Goal: Task Accomplishment & Management: Manage account settings

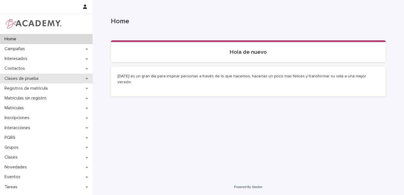
click at [82, 77] on div "Clases de prueba" at bounding box center [46, 79] width 93 height 10
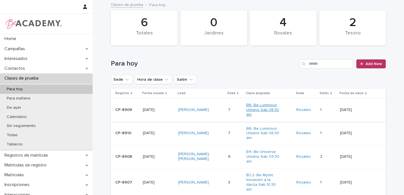
click at [268, 107] on link "B6- Be Luminous Urbano Sab 08:30 am" at bounding box center [263, 110] width 35 height 14
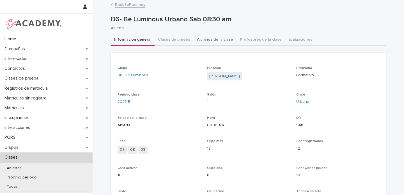
click at [201, 41] on button "Alumnos de la clase" at bounding box center [215, 40] width 43 height 12
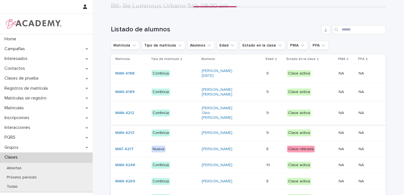
scroll to position [41, 0]
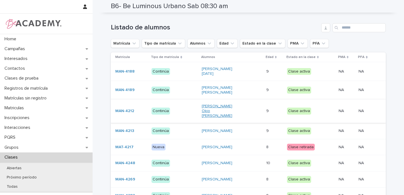
click at [207, 108] on link "[PERSON_NAME] Okio [PERSON_NAME]" at bounding box center [222, 111] width 40 height 14
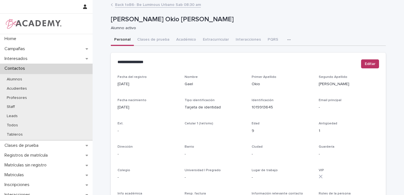
click at [147, 4] on link "Back to B6- Be Luminous Urbano Sab 08:30 am" at bounding box center [158, 4] width 86 height 6
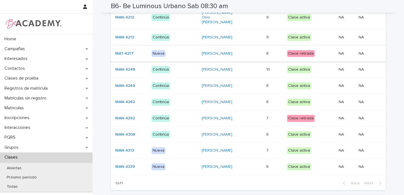
scroll to position [136, 0]
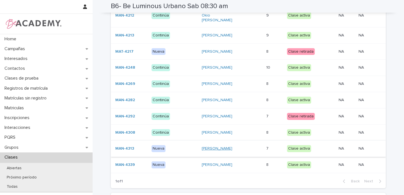
click at [212, 147] on link "[PERSON_NAME]" at bounding box center [217, 149] width 31 height 5
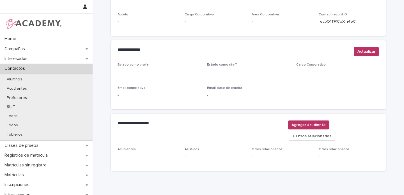
scroll to position [219, 0]
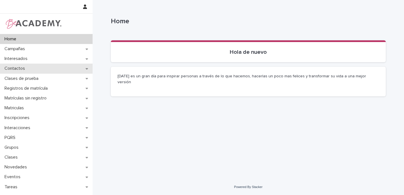
click at [86, 69] on icon at bounding box center [87, 69] width 3 height 4
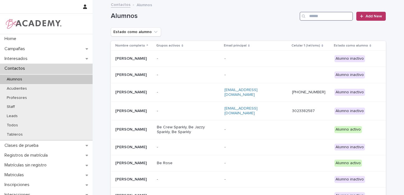
click at [319, 17] on input "Search" at bounding box center [326, 16] width 53 height 9
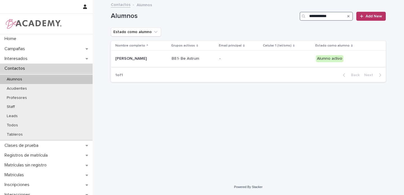
type input "**********"
click at [162, 60] on p "[PERSON_NAME]" at bounding box center [141, 58] width 52 height 5
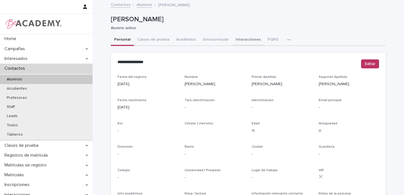
click at [245, 40] on button "Interacciones" at bounding box center [248, 40] width 32 height 12
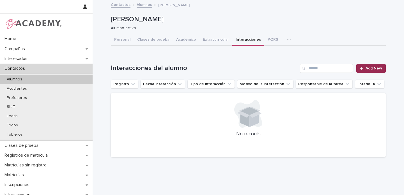
click at [372, 69] on span "Add New" at bounding box center [374, 69] width 17 height 4
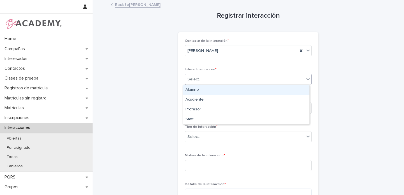
click at [192, 80] on div "Select..." at bounding box center [195, 80] width 14 height 6
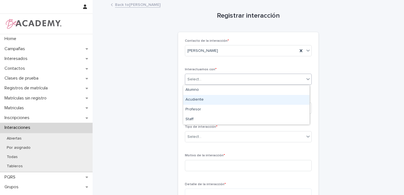
click at [194, 100] on div "Acudiente" at bounding box center [246, 100] width 126 height 10
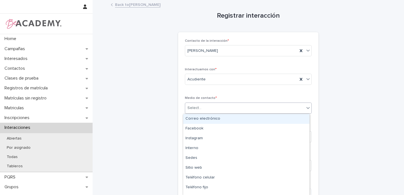
click at [195, 109] on div "Select..." at bounding box center [195, 108] width 14 height 6
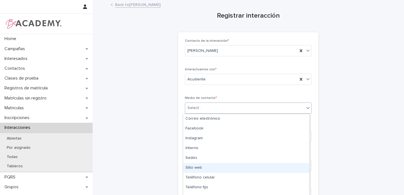
scroll to position [7, 0]
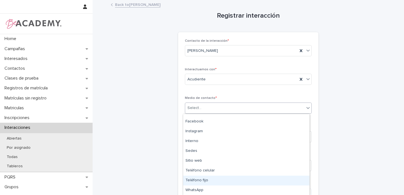
click at [206, 182] on div "Teléfono fijo" at bounding box center [246, 181] width 126 height 10
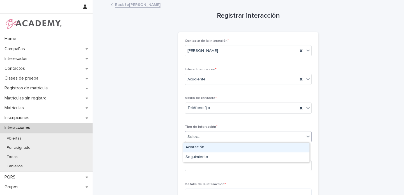
click at [196, 139] on div "Select..." at bounding box center [195, 137] width 14 height 6
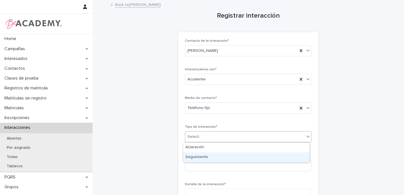
click at [200, 158] on div "Seguimiento" at bounding box center [246, 158] width 126 height 10
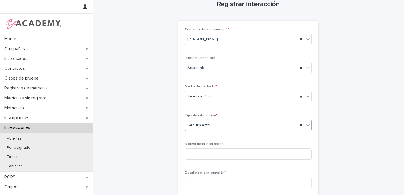
scroll to position [38, 0]
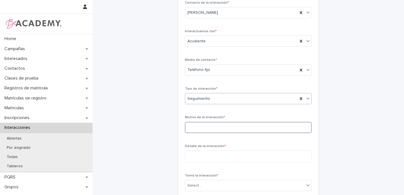
click at [203, 130] on input at bounding box center [248, 127] width 127 height 11
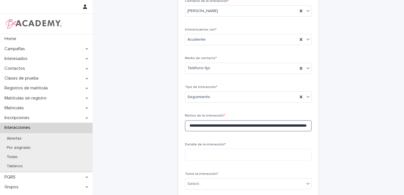
scroll to position [72, 0]
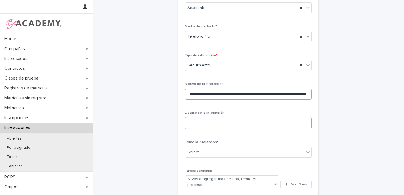
type input "**********"
click at [198, 122] on textarea at bounding box center [248, 123] width 127 height 12
drag, startPoint x: 188, startPoint y: 93, endPoint x: 332, endPoint y: 96, distance: 144.0
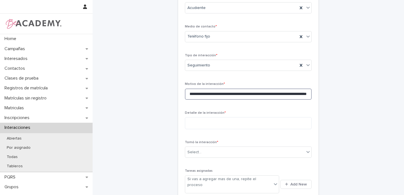
click at [332, 96] on div "**********" at bounding box center [248, 88] width 275 height 319
type input "**********"
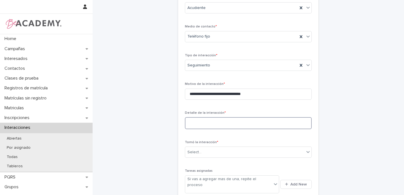
click at [225, 121] on textarea at bounding box center [248, 123] width 127 height 12
paste textarea "**********"
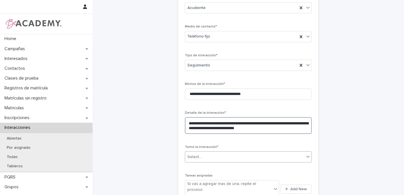
type textarea "**********"
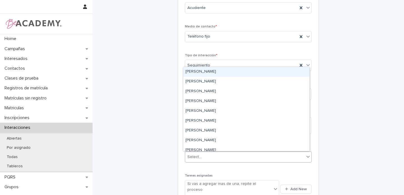
click at [223, 154] on div "Select..." at bounding box center [244, 157] width 119 height 9
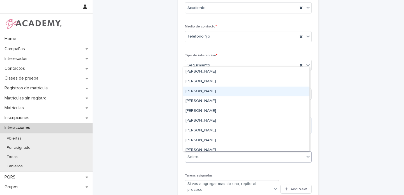
click at [204, 91] on div "Gina Orjuela Cortes" at bounding box center [246, 92] width 126 height 10
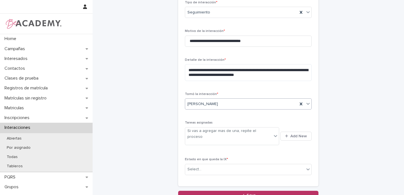
scroll to position [132, 0]
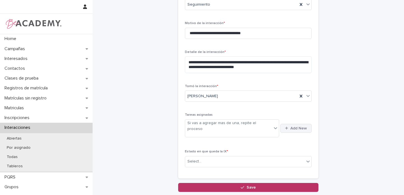
click at [297, 127] on span "Add New" at bounding box center [299, 129] width 17 height 4
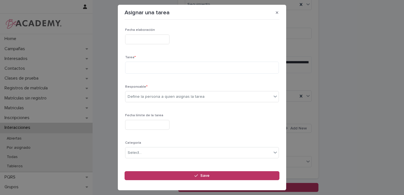
click at [142, 36] on div "Fecha elaboración" at bounding box center [202, 38] width 154 height 20
click at [141, 39] on input "text" at bounding box center [147, 40] width 44 height 10
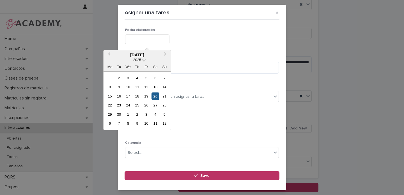
click at [157, 96] on div "20" at bounding box center [156, 97] width 8 height 8
type input "**********"
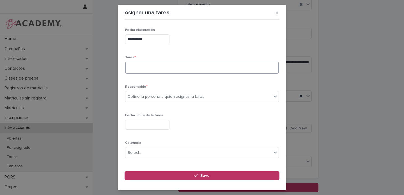
click at [142, 66] on textarea at bounding box center [202, 68] width 154 height 12
type textarea "**********"
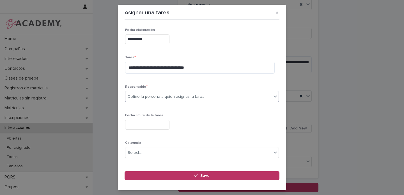
click at [143, 98] on div "Define la persona a quien asignas la tarea" at bounding box center [166, 97] width 77 height 6
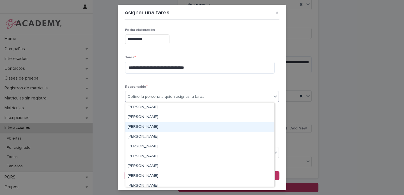
click at [137, 127] on div "Gina Orjuela Cortes" at bounding box center [199, 127] width 149 height 10
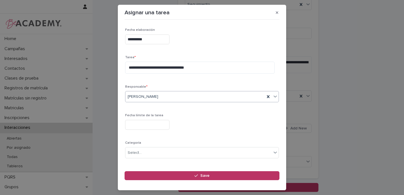
click at [137, 128] on input "text" at bounding box center [147, 125] width 44 height 10
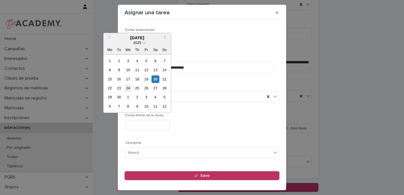
click at [130, 88] on div "24" at bounding box center [128, 88] width 8 height 8
type input "**********"
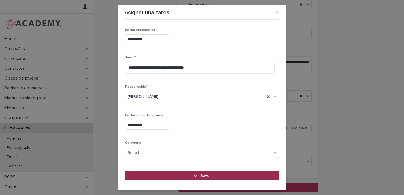
click at [200, 176] on div "button" at bounding box center [198, 176] width 6 height 4
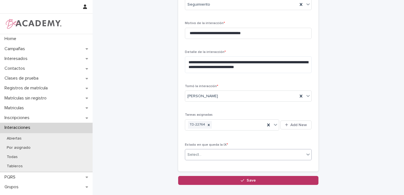
click at [205, 155] on div "Select..." at bounding box center [244, 154] width 119 height 9
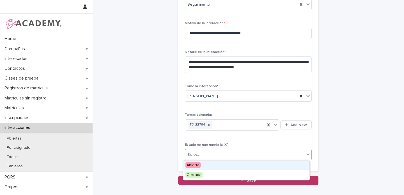
click at [191, 164] on span "Abierta" at bounding box center [193, 165] width 15 height 6
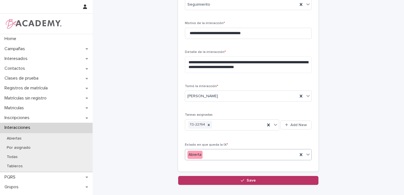
click at [241, 180] on icon "button" at bounding box center [242, 181] width 3 height 4
